Goal: Use online tool/utility: Utilize a website feature to perform a specific function

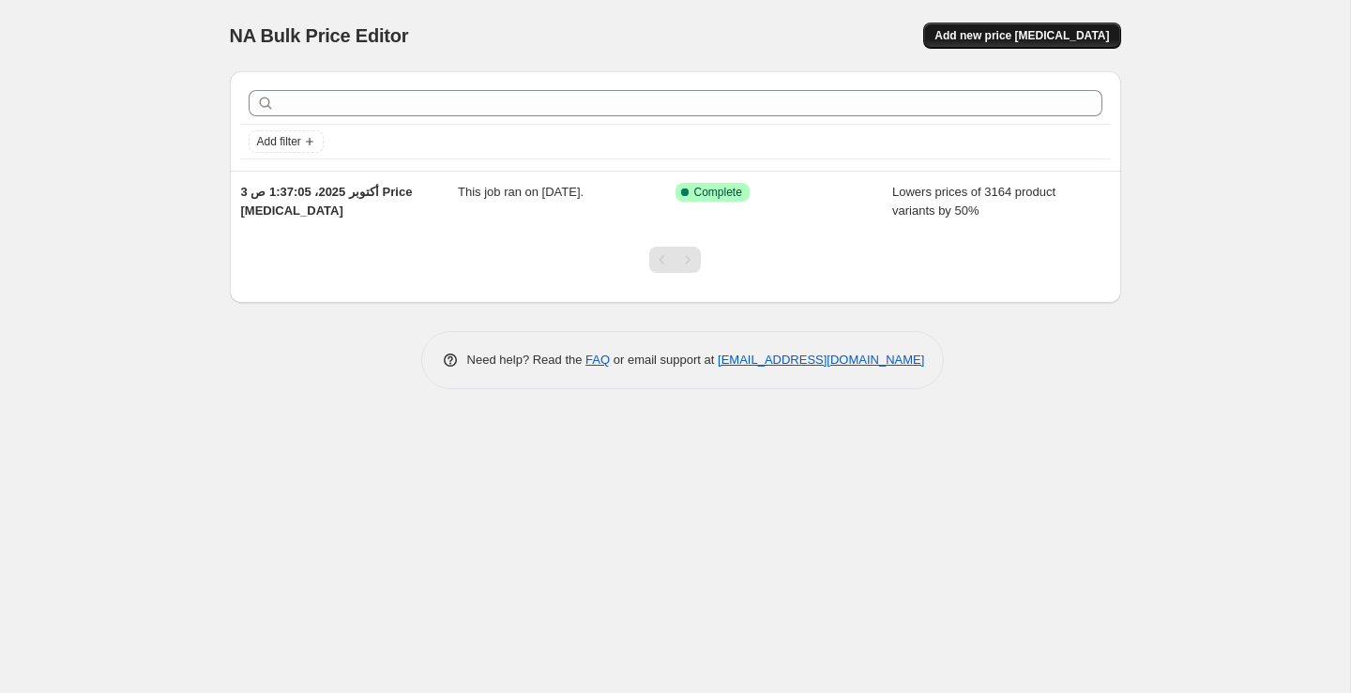
click at [1064, 38] on span "Add new price [MEDICAL_DATA]" at bounding box center [1021, 35] width 175 height 15
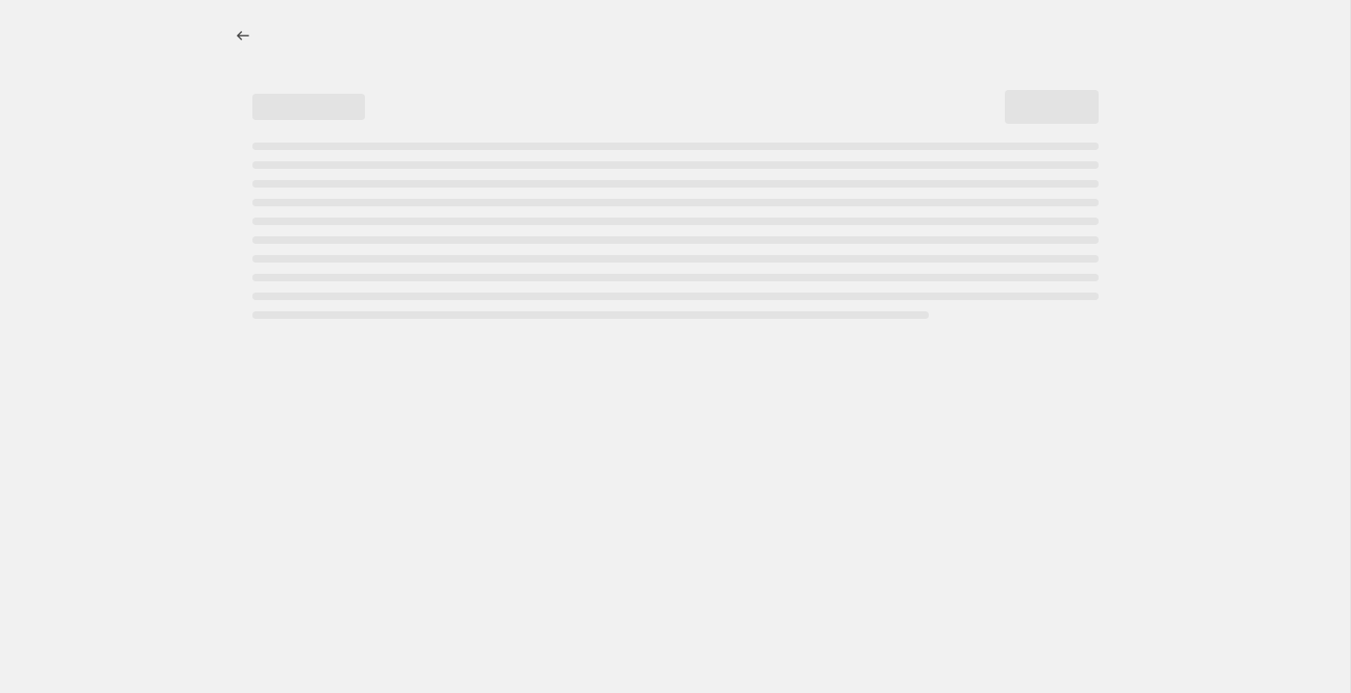
select select "percentage"
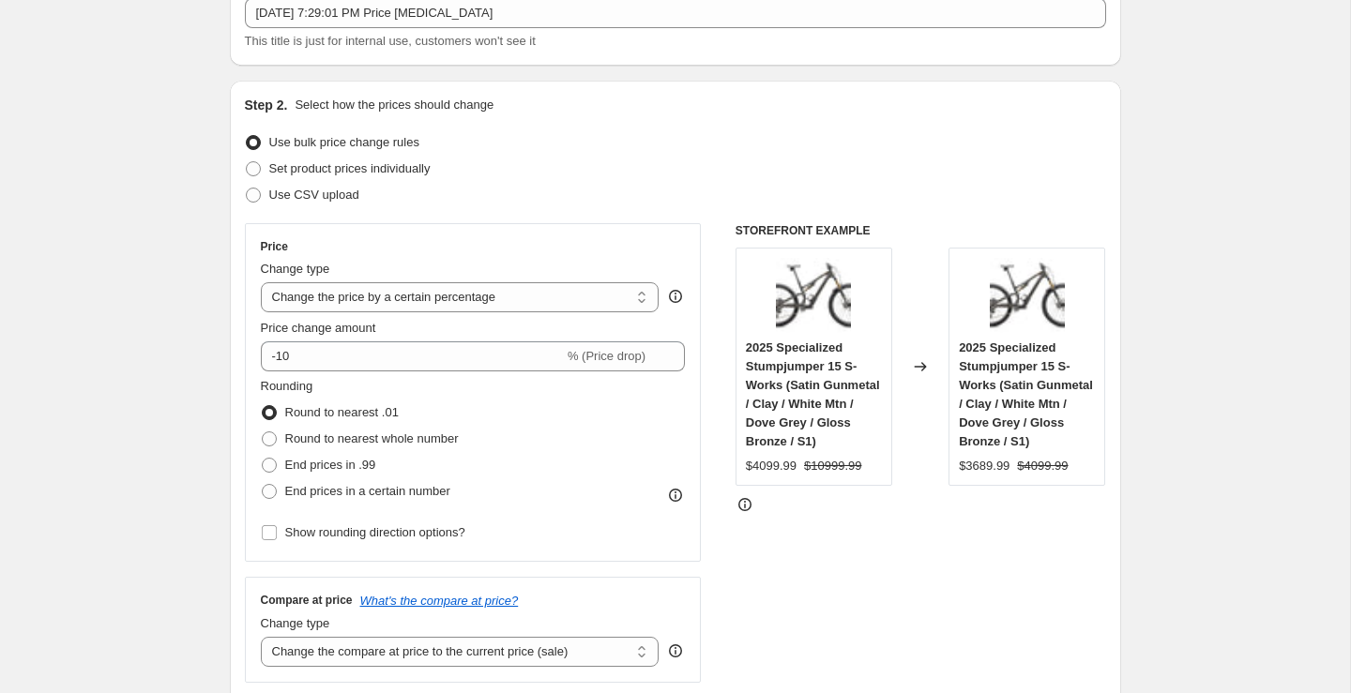
scroll to position [210, 0]
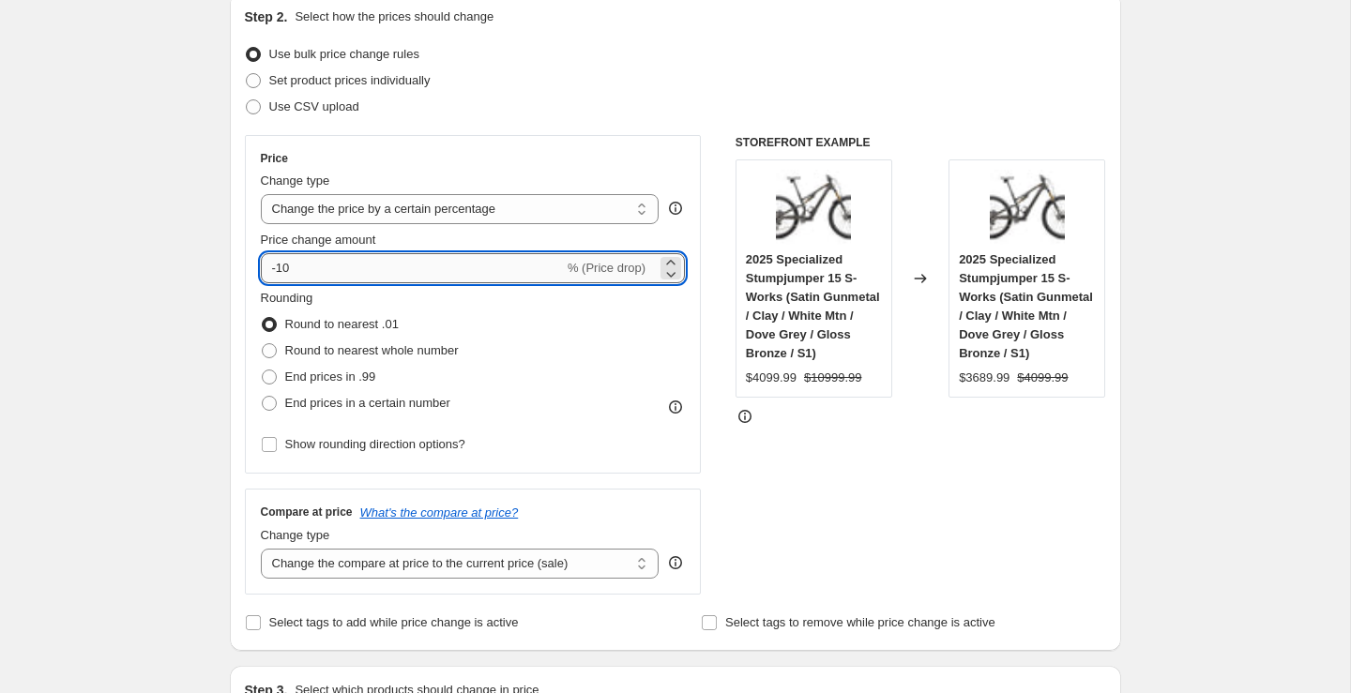
click at [493, 274] on input "-10" at bounding box center [412, 268] width 303 height 30
type input "-1"
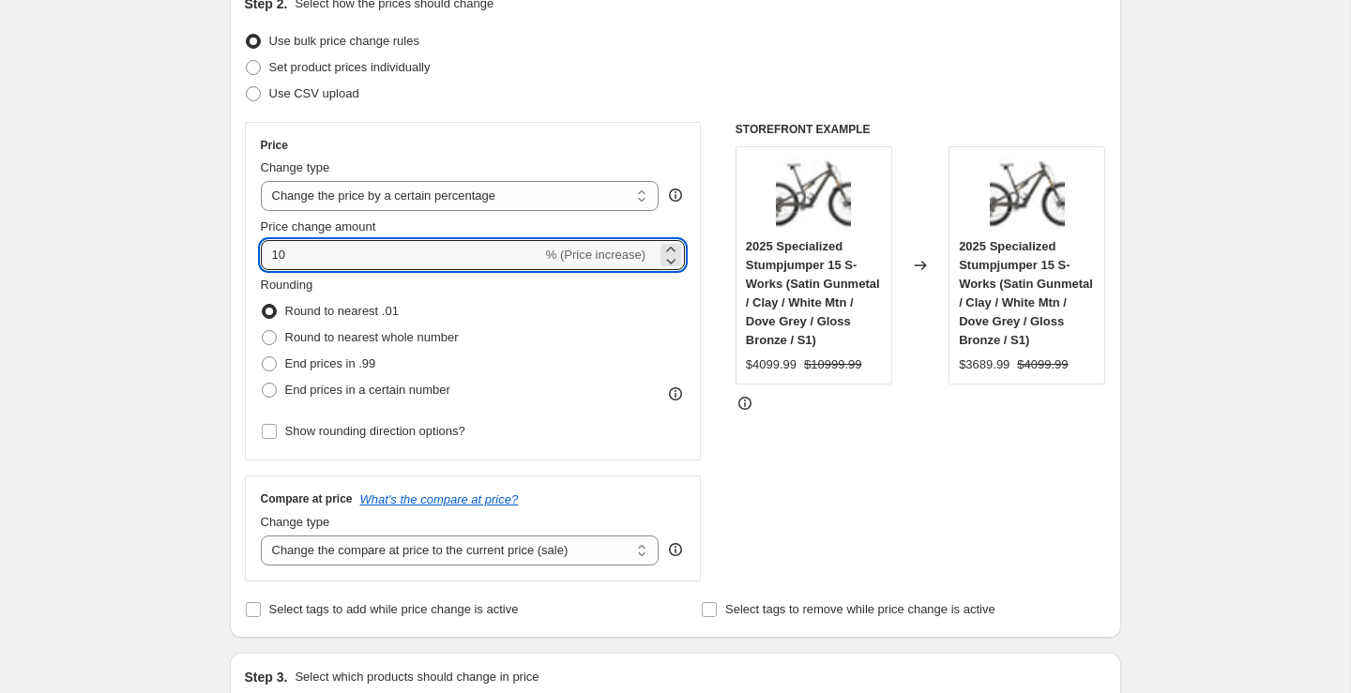
type input "10"
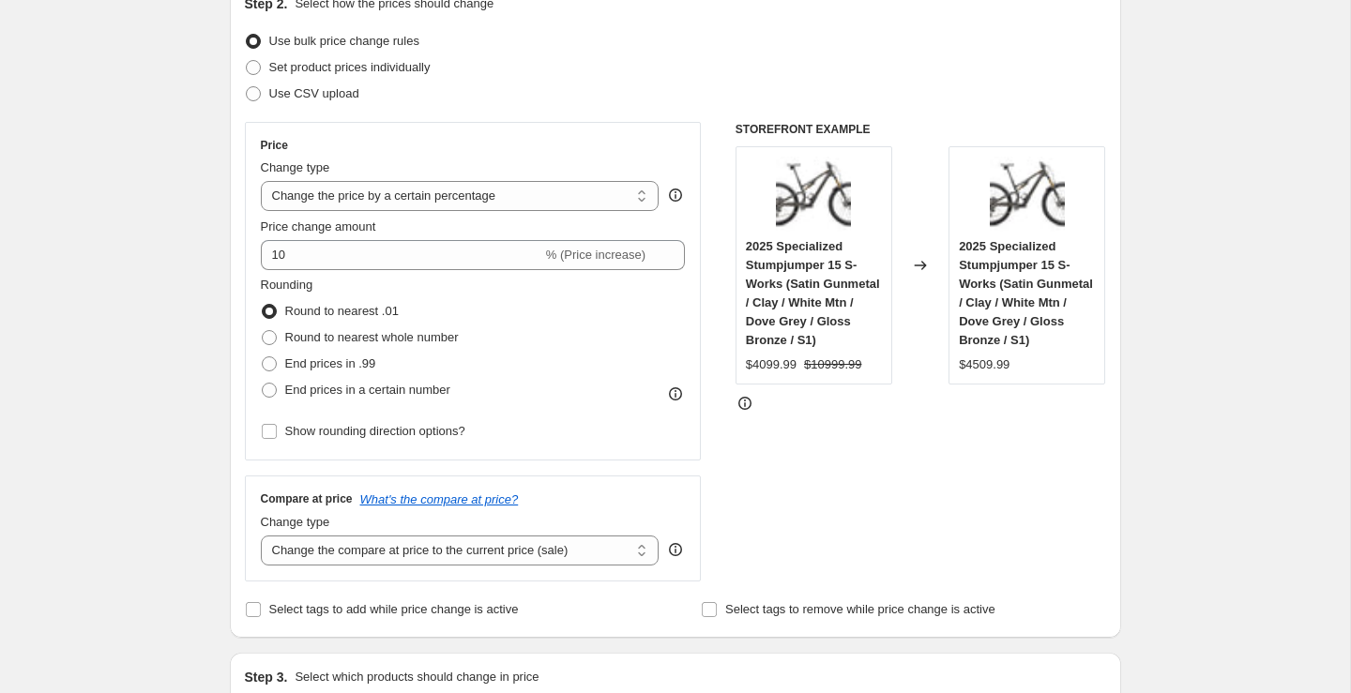
click at [716, 203] on div "Price Change type Change the price to a certain amount Change the price by a ce…" at bounding box center [675, 352] width 861 height 460
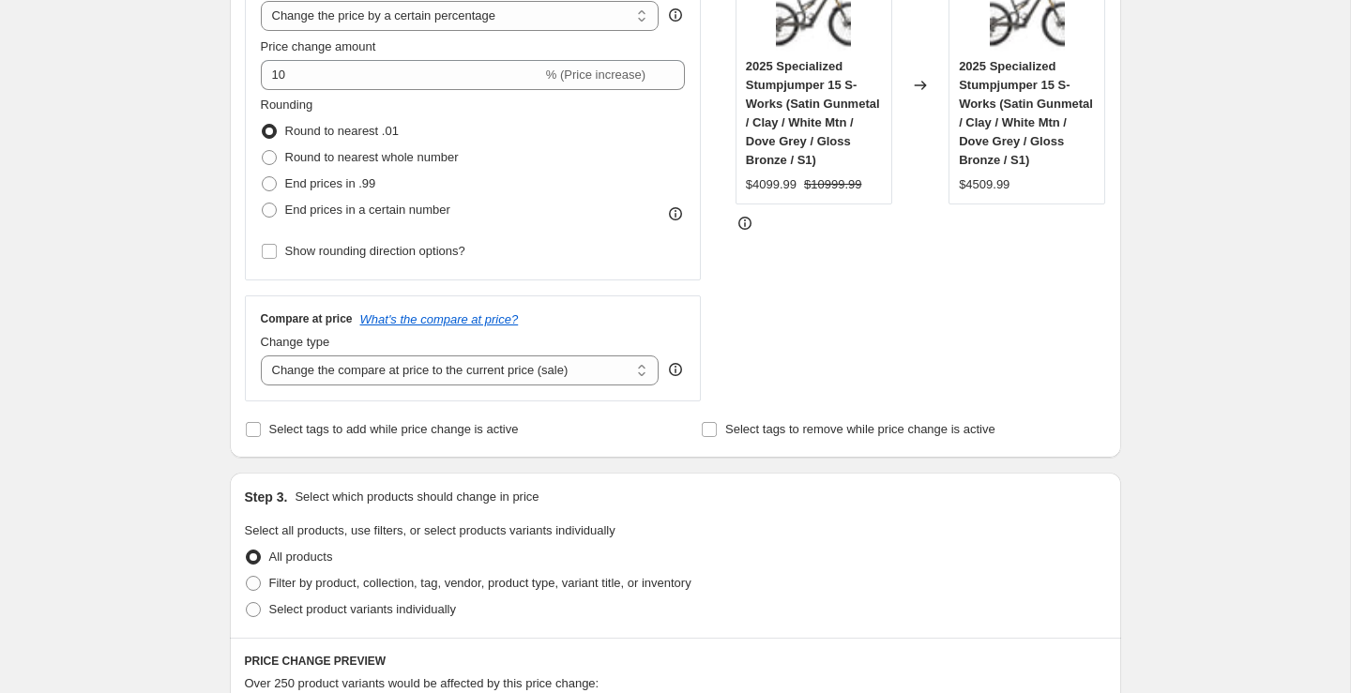
scroll to position [409, 0]
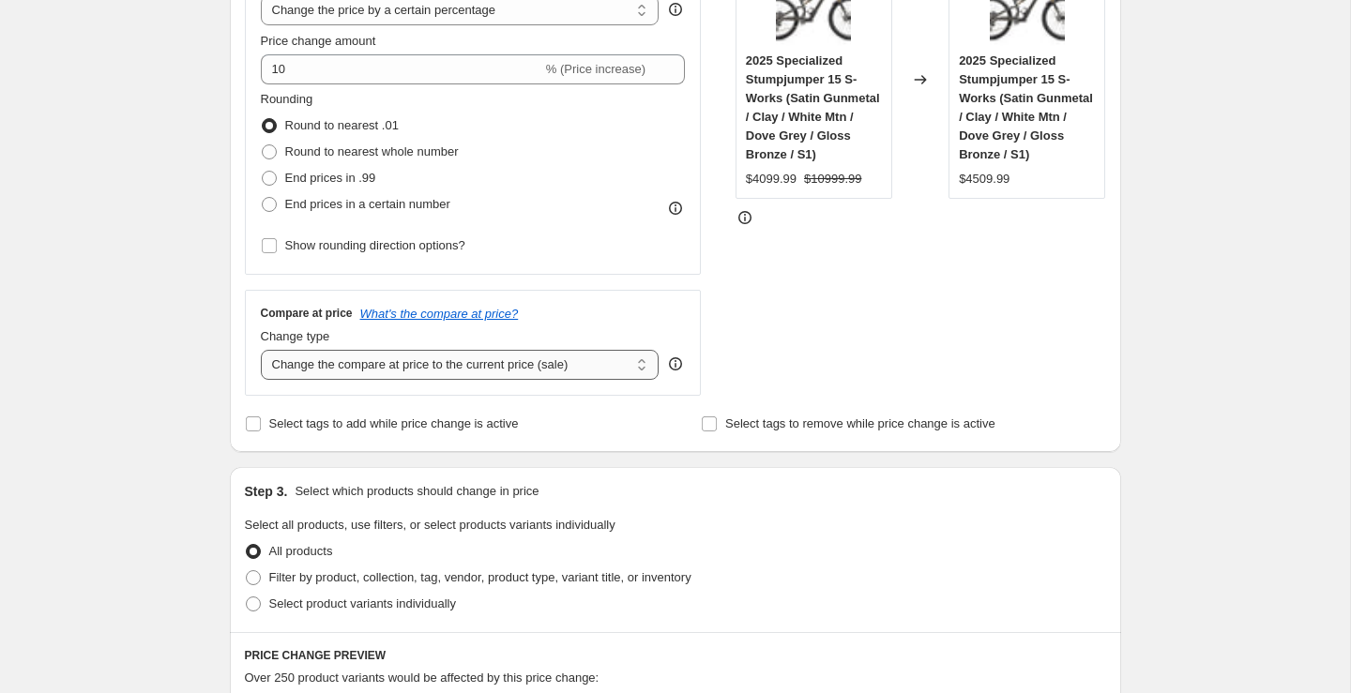
click at [582, 368] on select "Change the compare at price to the current price (sale) Change the compare at p…" at bounding box center [460, 365] width 399 height 30
select select "remove"
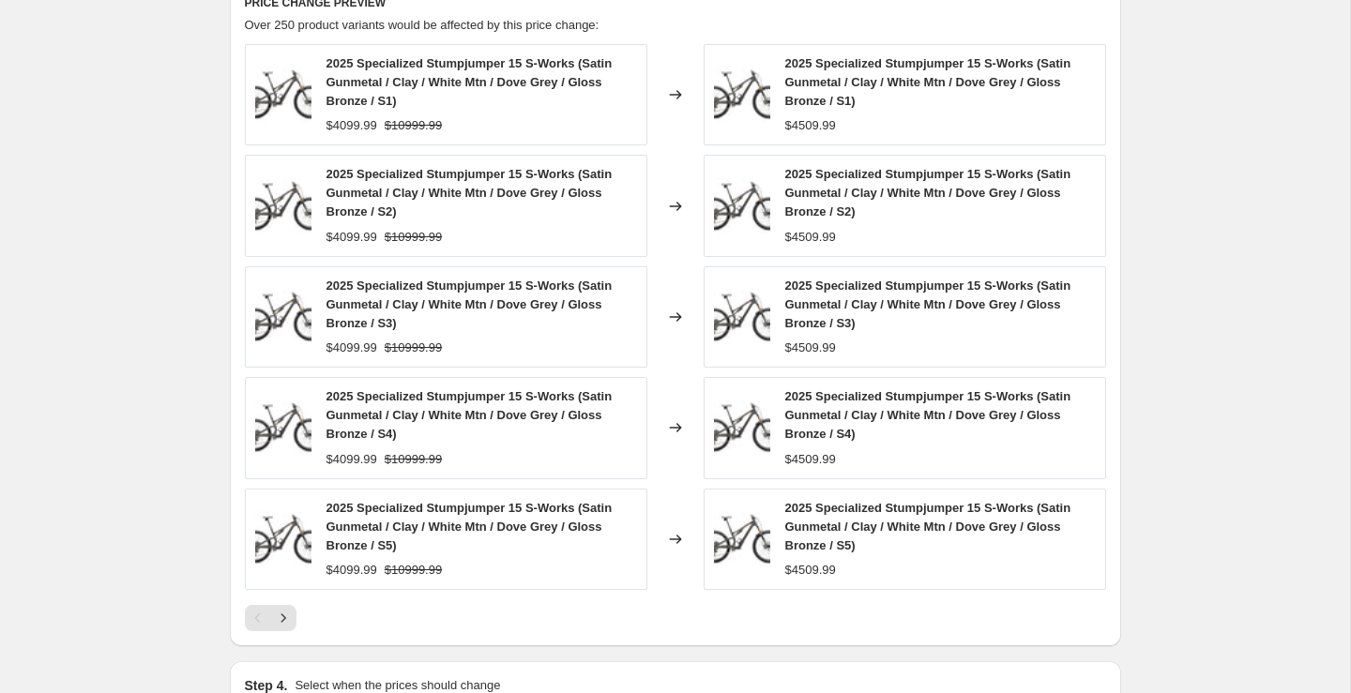
scroll to position [1306, 0]
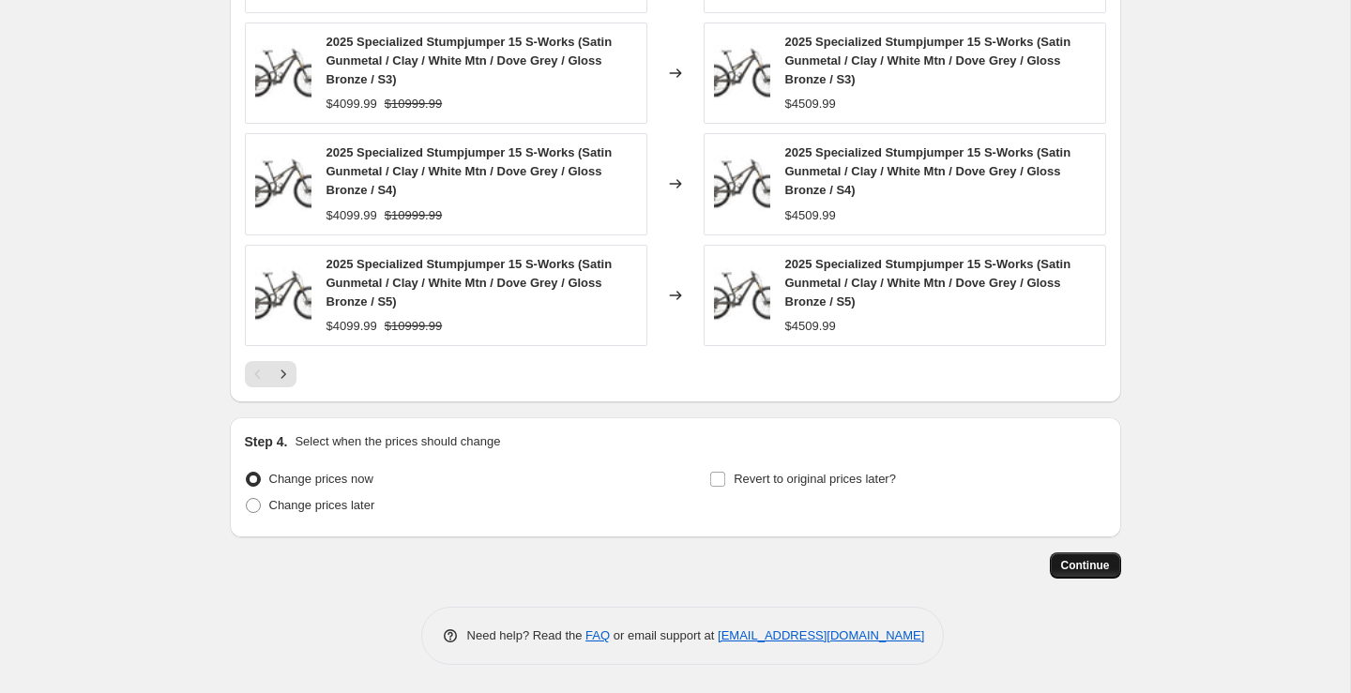
click at [1076, 567] on span "Continue" at bounding box center [1085, 565] width 49 height 15
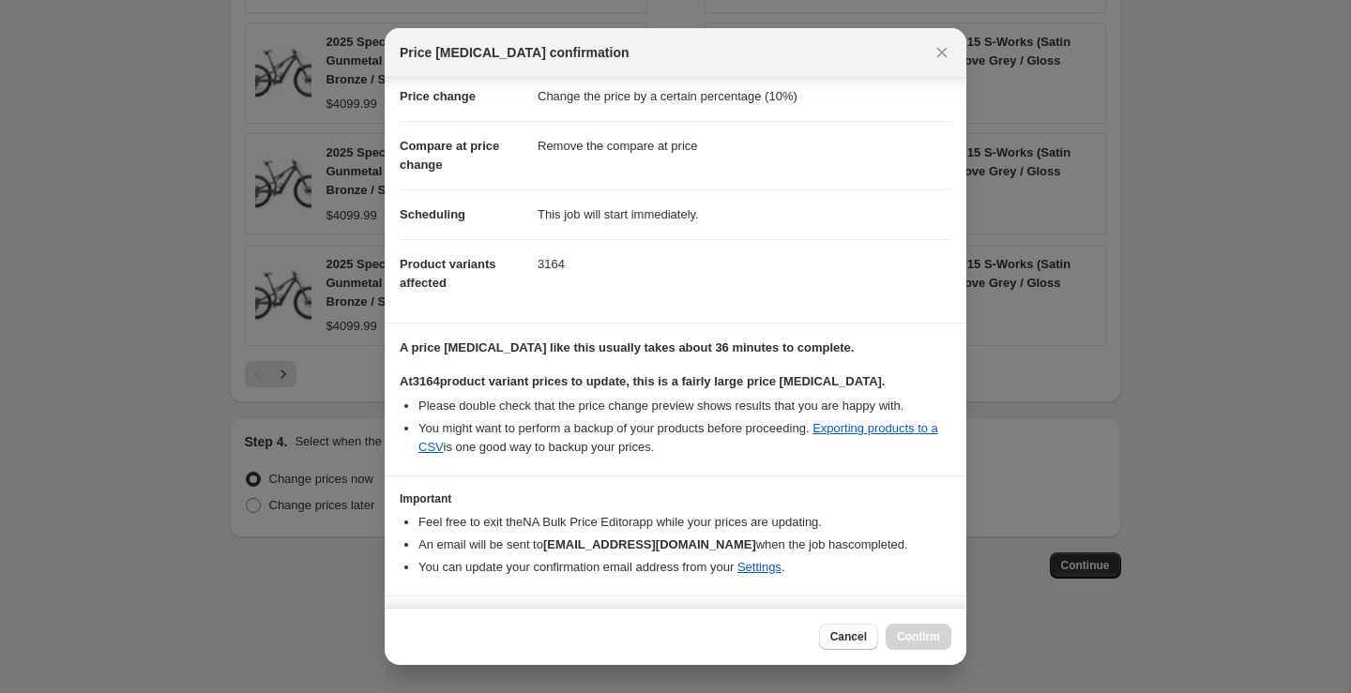
scroll to position [84, 0]
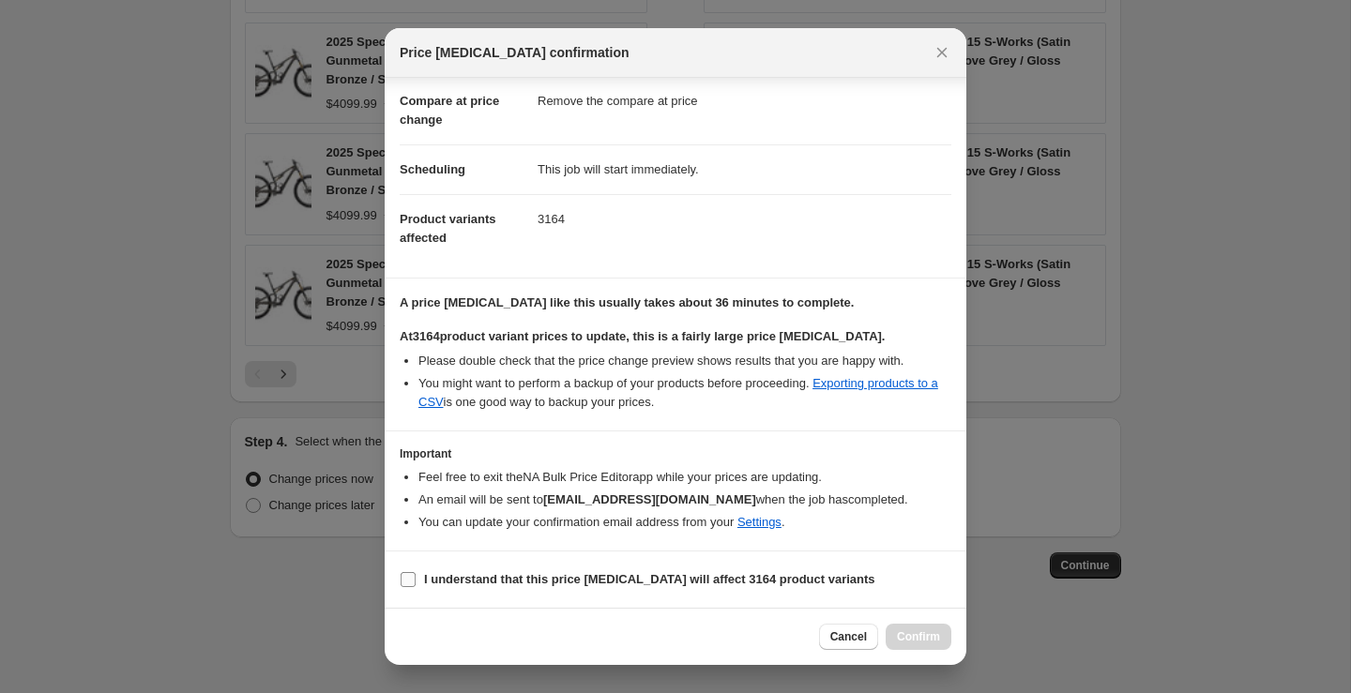
click at [768, 574] on b "I understand that this price [MEDICAL_DATA] will affect 3164 product variants" at bounding box center [649, 579] width 451 height 14
click at [416, 574] on input "I understand that this price [MEDICAL_DATA] will affect 3164 product variants" at bounding box center [408, 579] width 15 height 15
checkbox input "true"
click at [903, 630] on span "Confirm" at bounding box center [918, 637] width 43 height 15
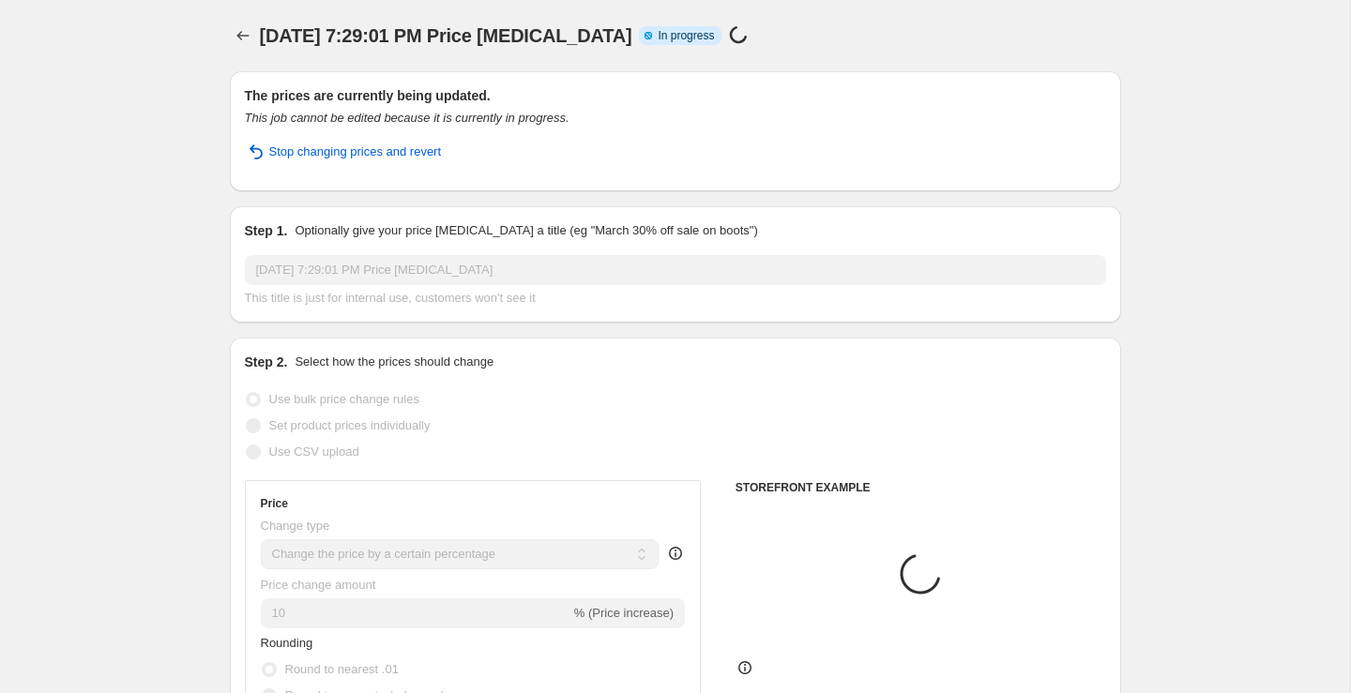
select select "percentage"
select select "remove"
